Goal: Task Accomplishment & Management: Use online tool/utility

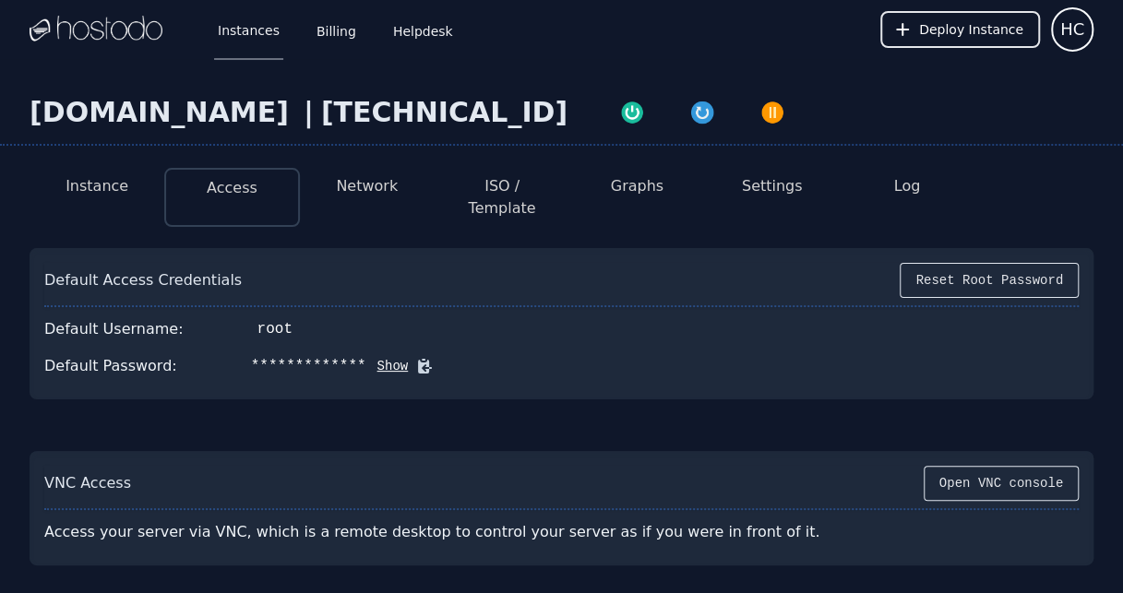
click at [845, 133] on div "[DOMAIN_NAME] | [TECHNICAL_ID]" at bounding box center [561, 121] width 1123 height 50
click at [485, 194] on button "ISO / Template" at bounding box center [501, 197] width 105 height 44
select select "**"
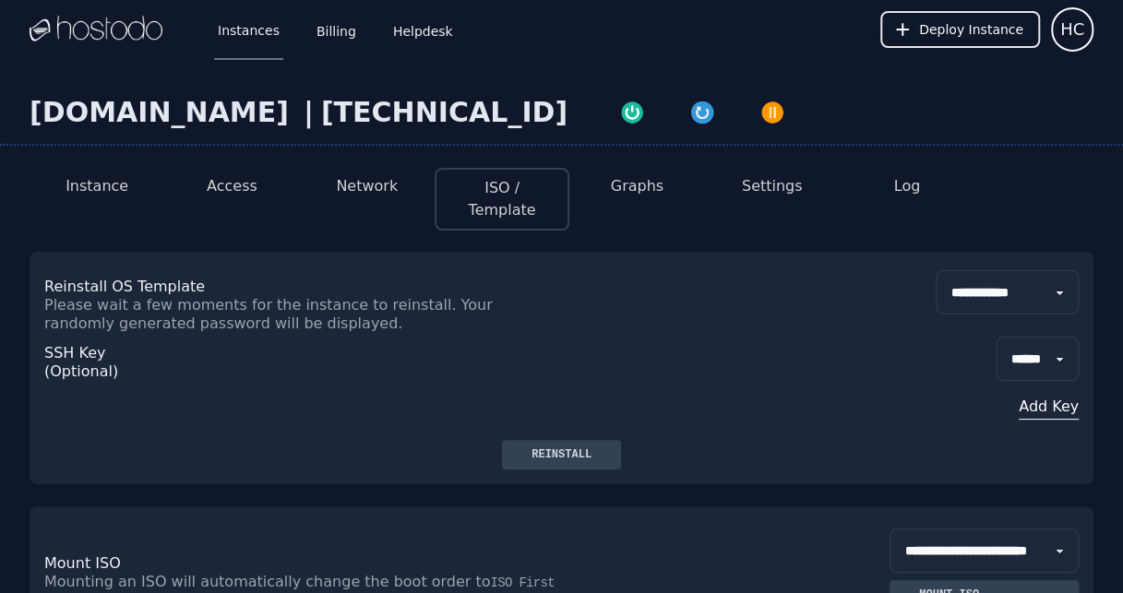
click at [393, 180] on button "Network" at bounding box center [367, 186] width 62 height 22
